Goal: Check status: Check status

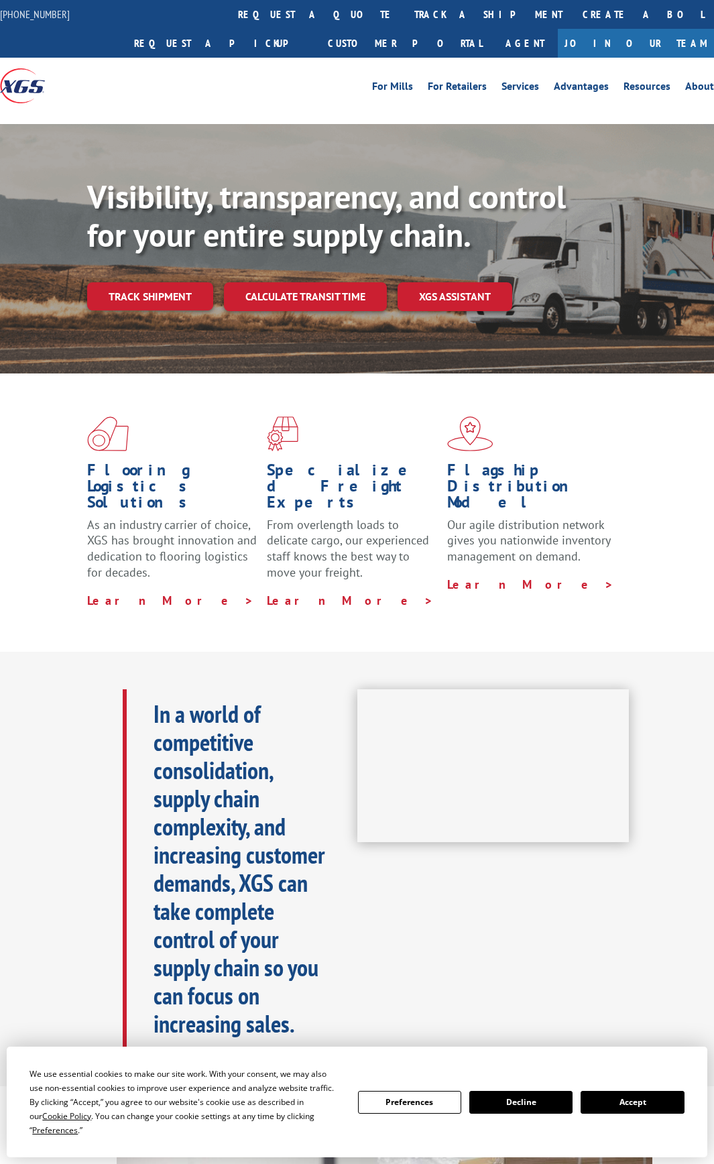
click at [404, 9] on link "track a shipment" at bounding box center [488, 14] width 168 height 29
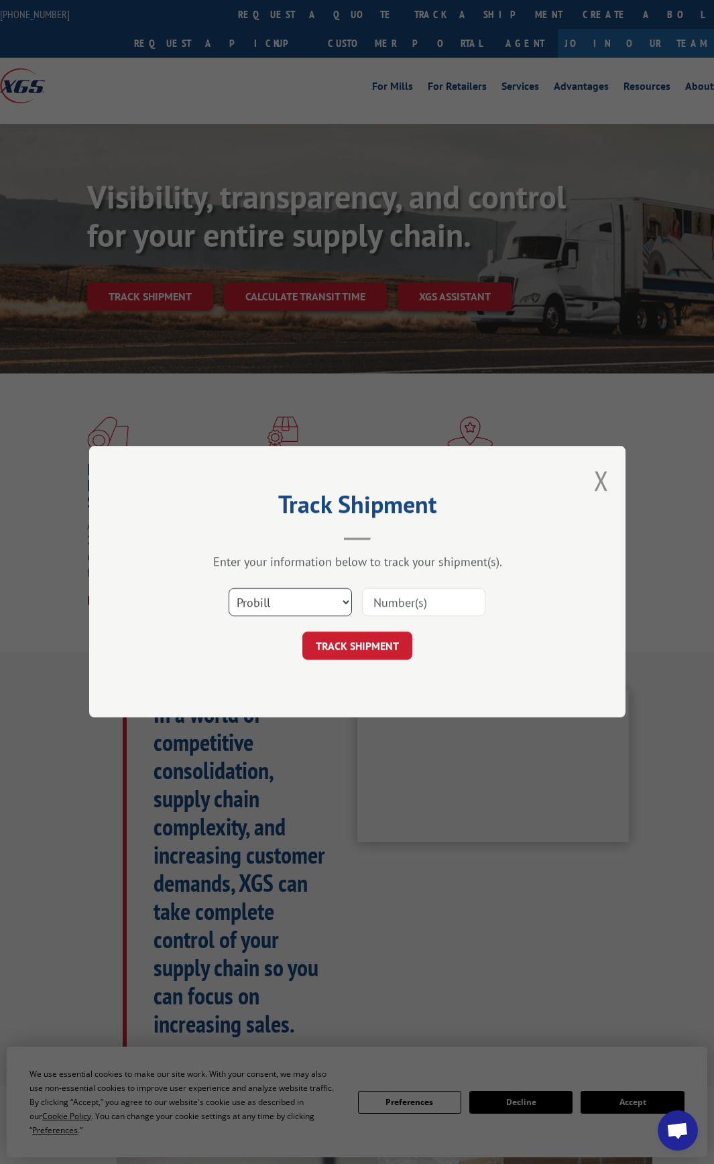
click at [337, 604] on select "Select category... Probill BOL PO" at bounding box center [290, 603] width 123 height 28
select select "bol"
click at [229, 589] on select "Select category... Probill BOL PO" at bounding box center [290, 603] width 123 height 28
click at [378, 595] on input at bounding box center [423, 603] width 123 height 28
type input "13865"
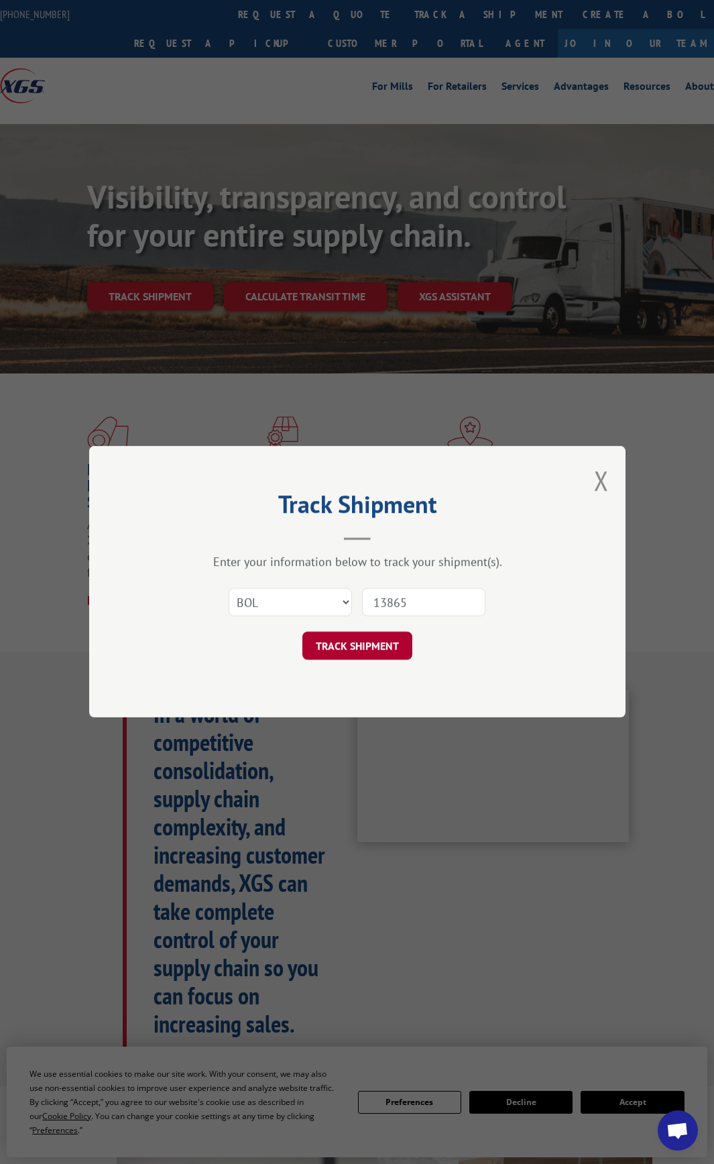
click at [364, 642] on button "TRACK SHIPMENT" at bounding box center [357, 646] width 110 height 28
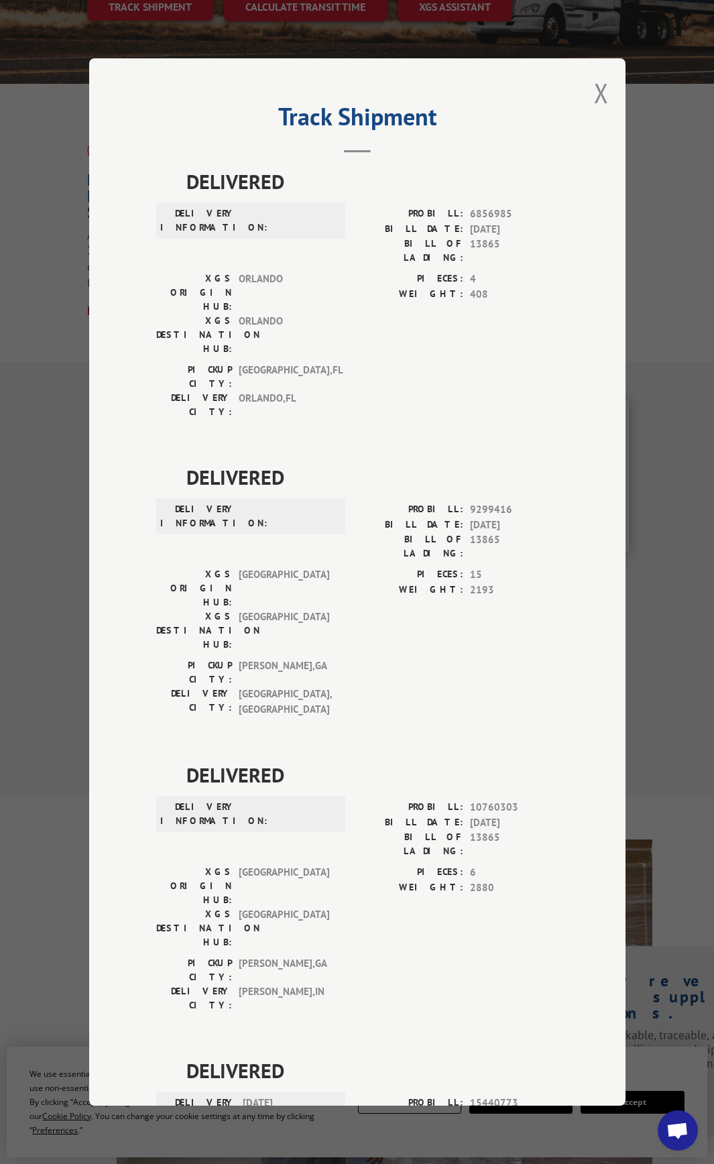
scroll to position [45, 0]
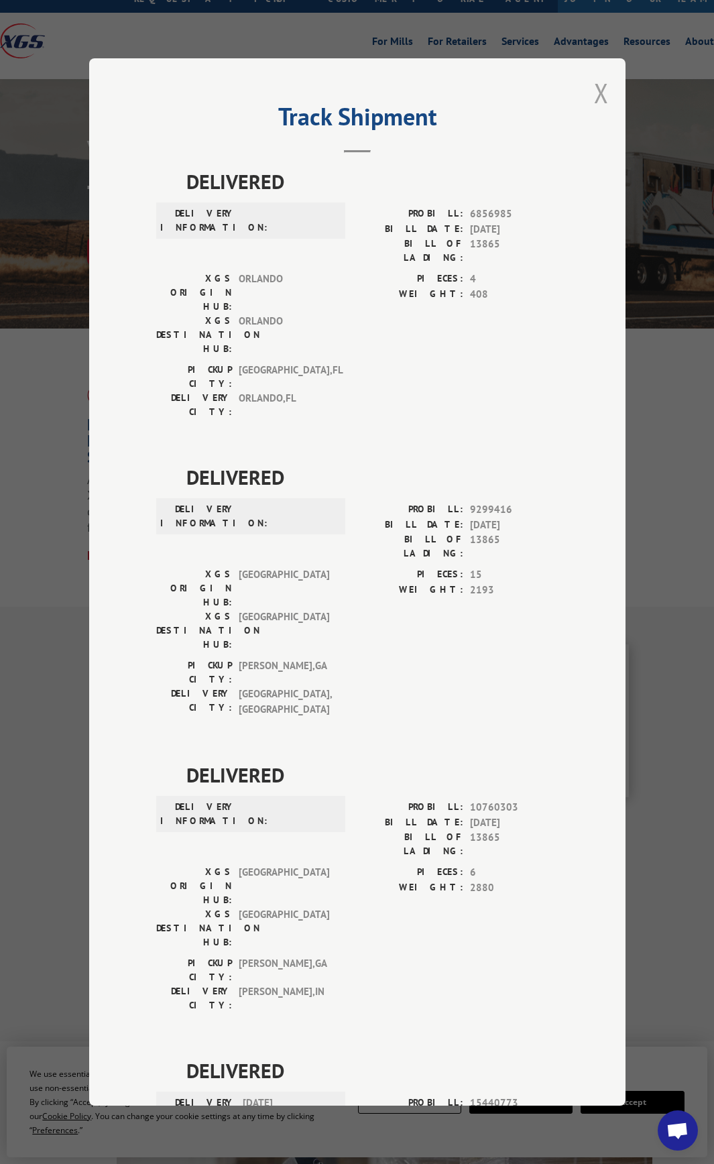
click at [600, 90] on button "Close modal" at bounding box center [601, 93] width 15 height 36
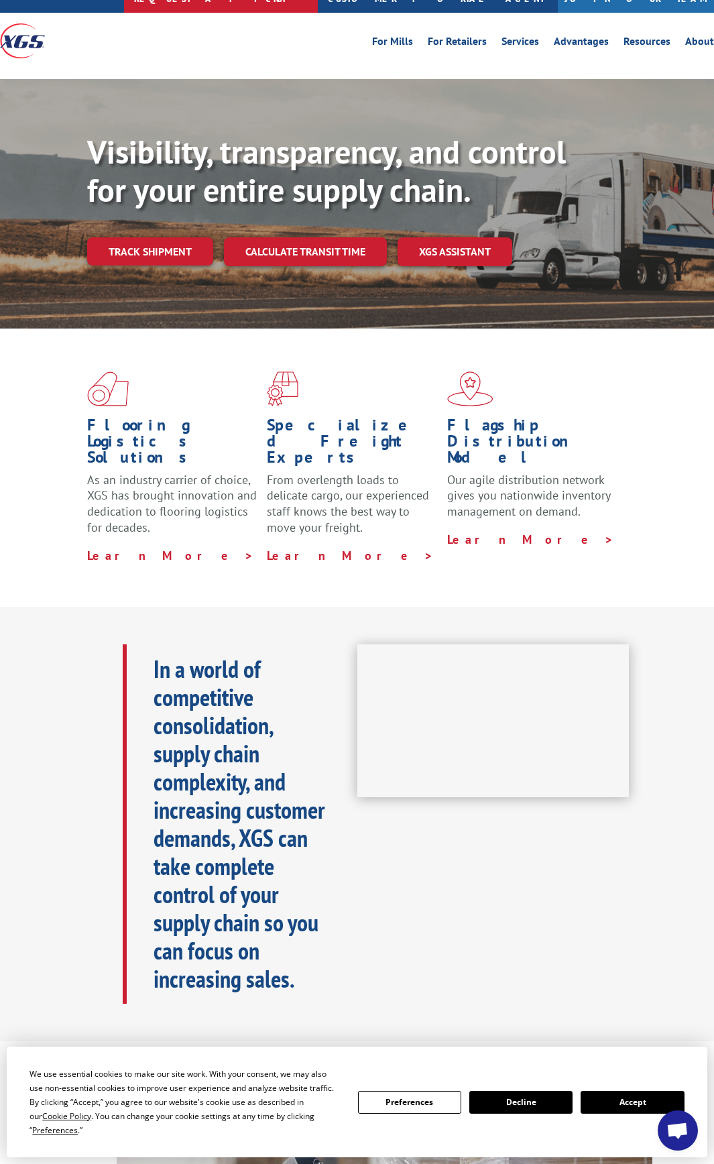
scroll to position [0, 0]
